Goal: Transaction & Acquisition: Purchase product/service

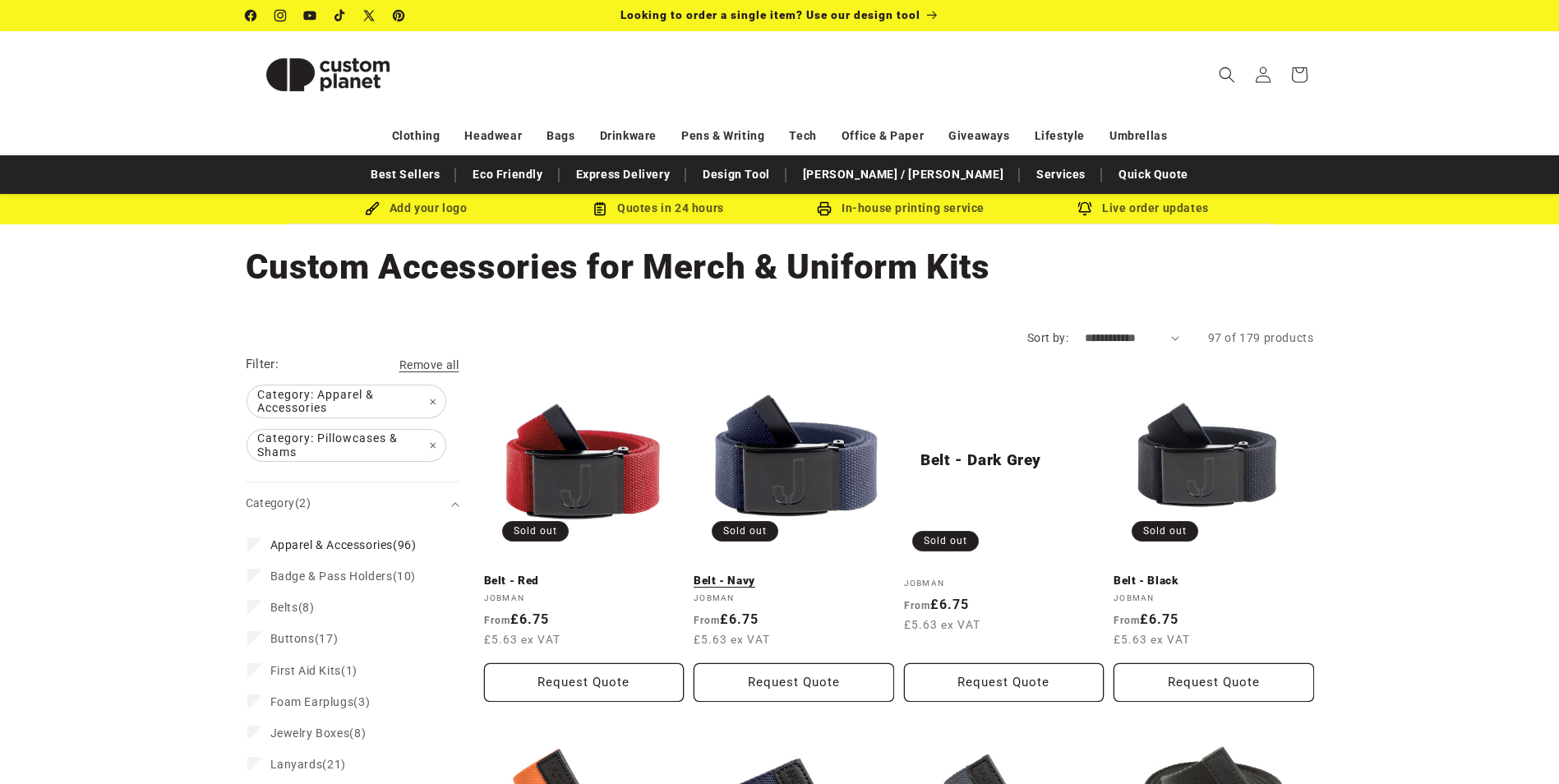
scroll to position [165, 0]
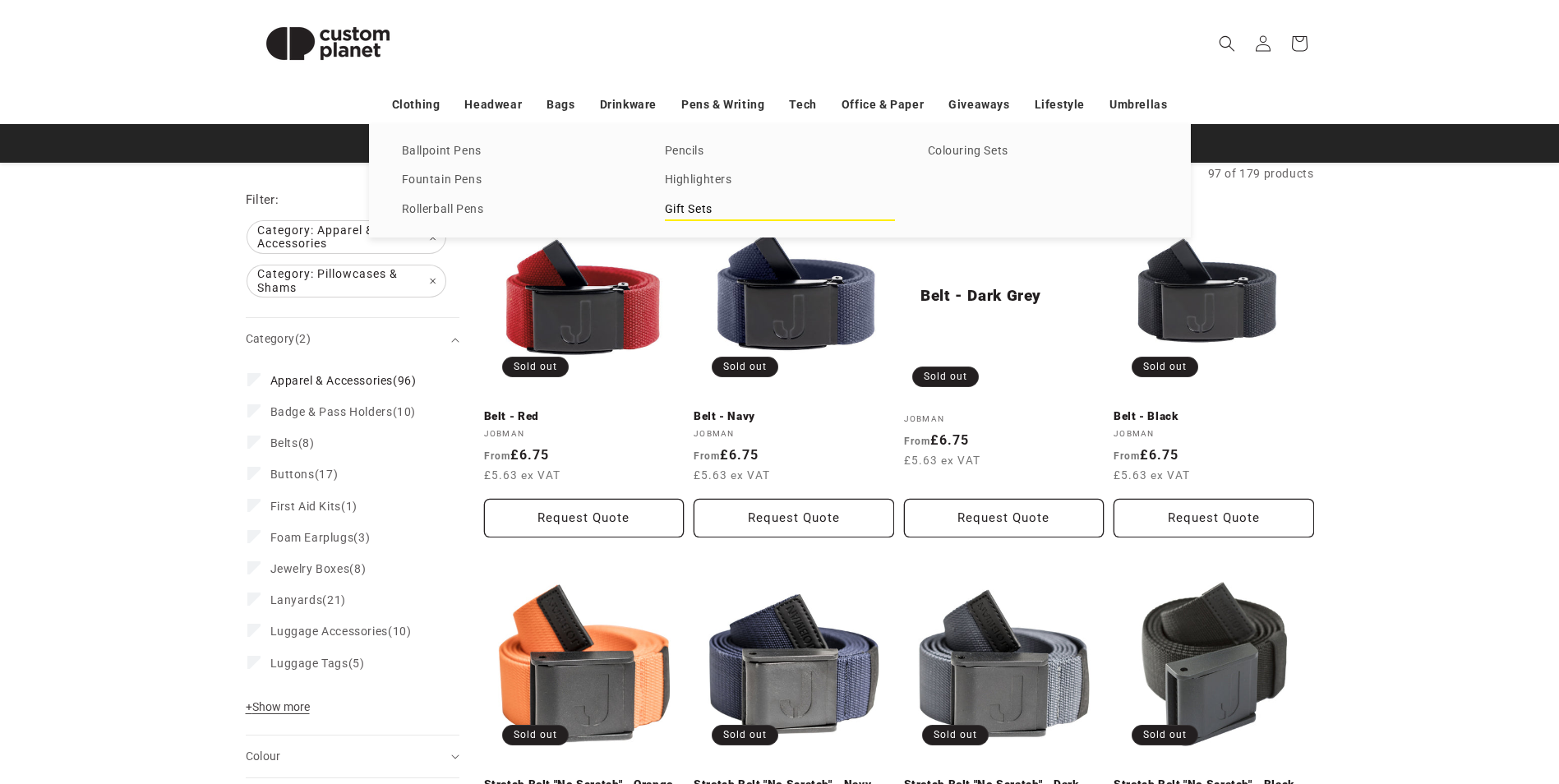
click at [692, 206] on link "Gift Sets" at bounding box center [780, 210] width 230 height 22
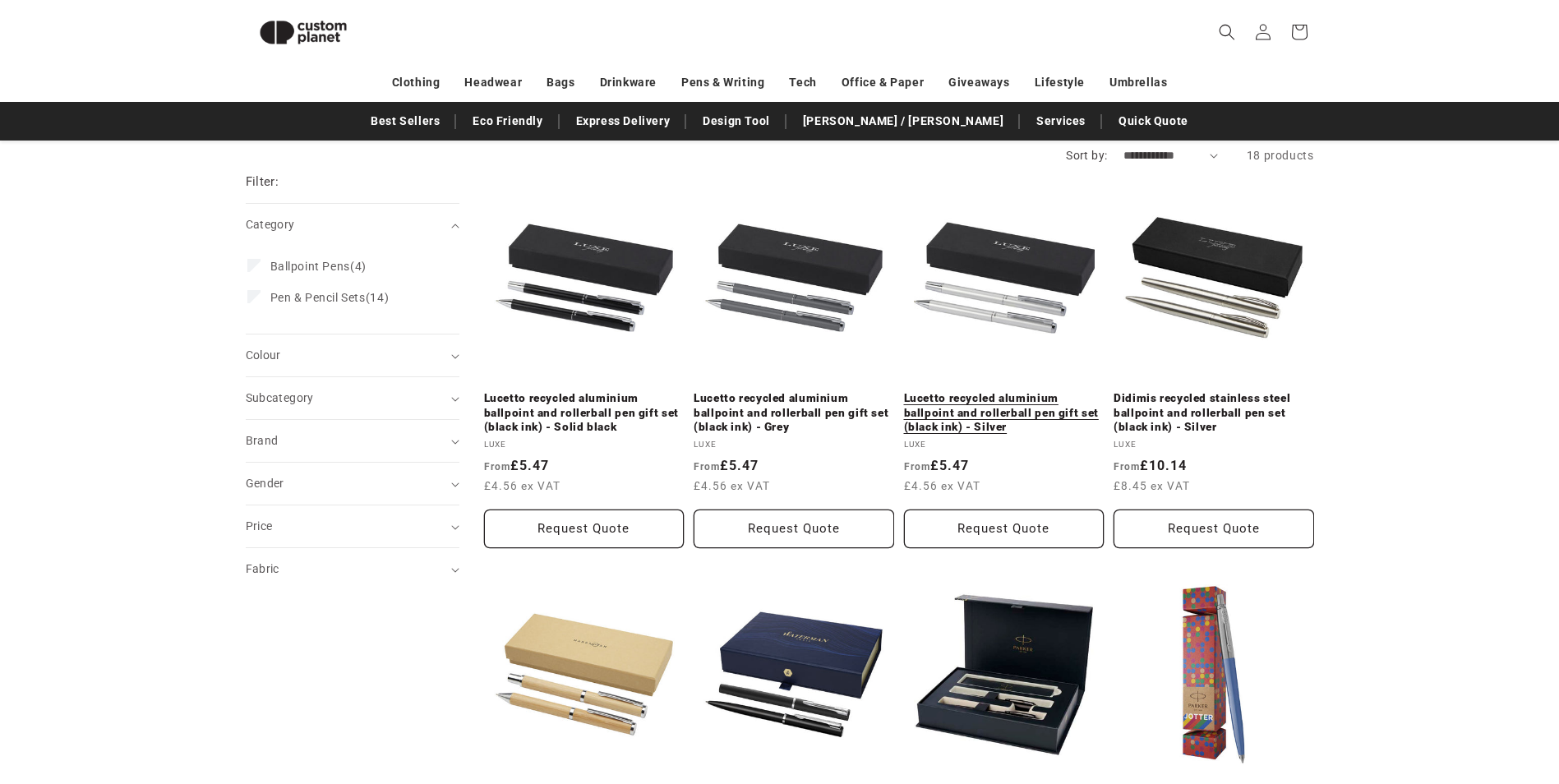
scroll to position [142, 0]
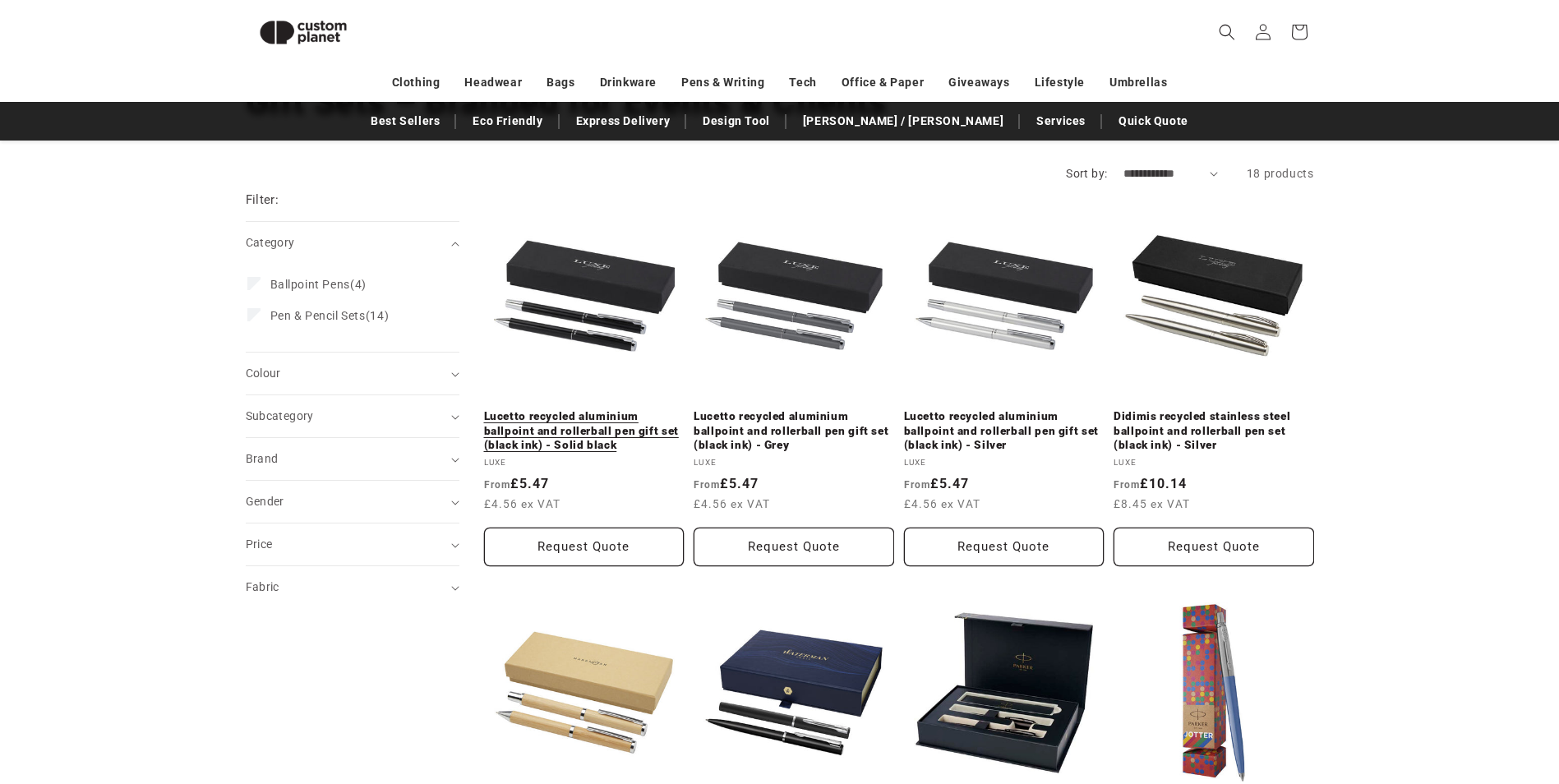
click at [575, 416] on link "Lucetto recycled aluminium ballpoint and rollerball pen gift set (black ink) - …" at bounding box center [584, 430] width 200 height 43
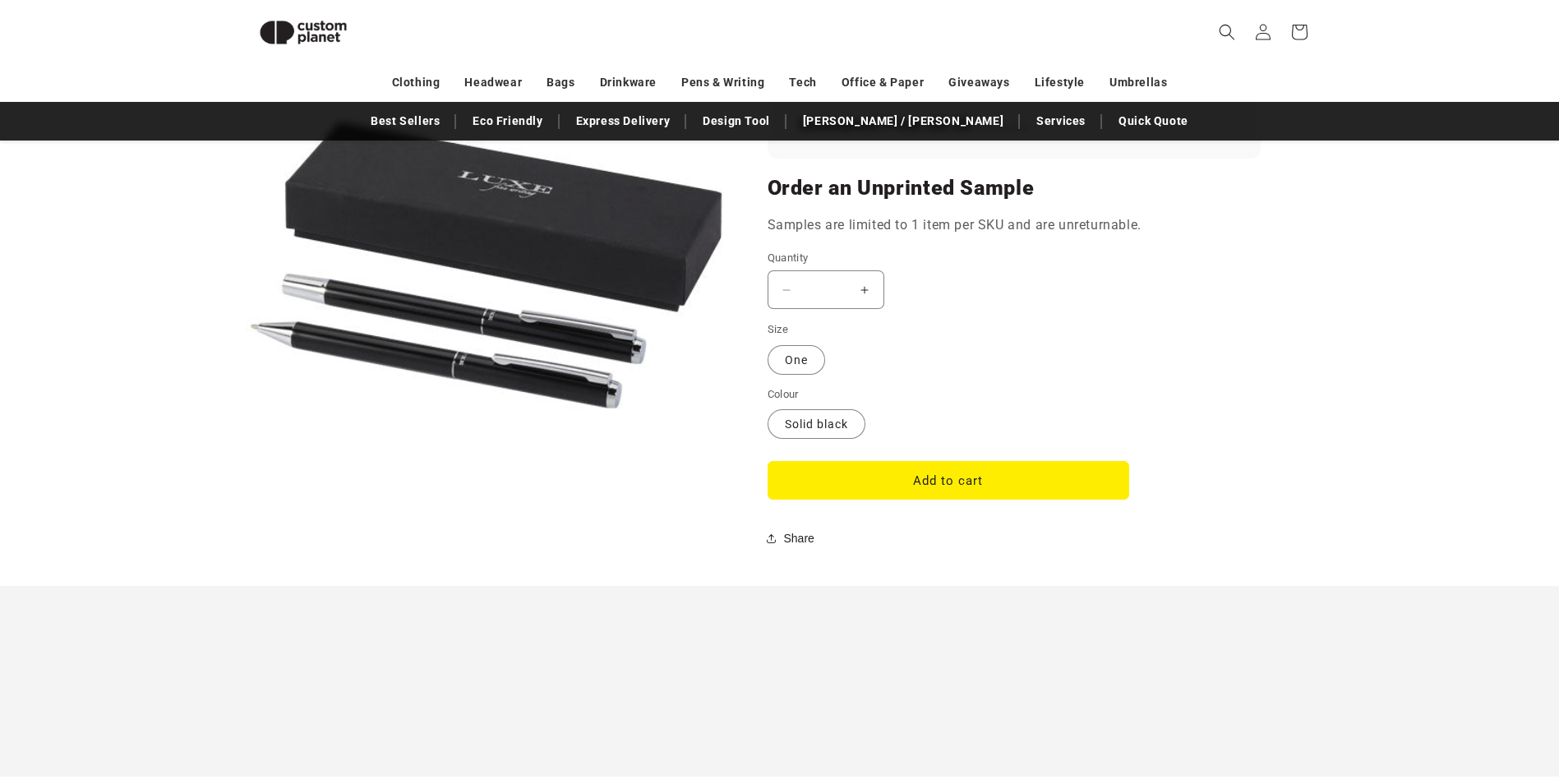
scroll to position [1457, 0]
